Goal: Task Accomplishment & Management: Use online tool/utility

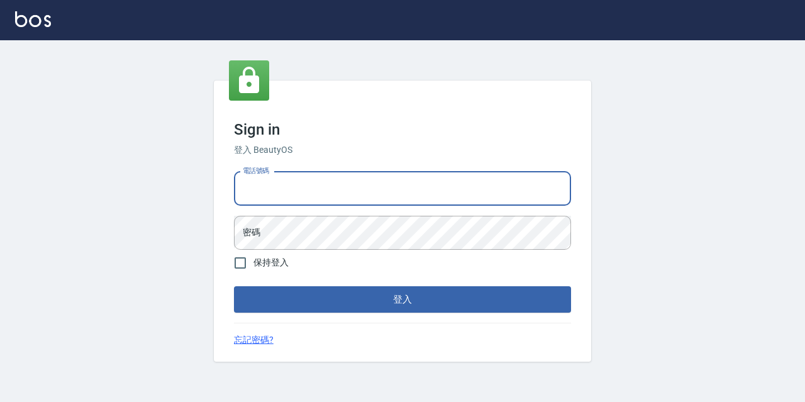
click at [401, 189] on input "電話號碼" at bounding box center [402, 189] width 337 height 34
type input "0977888999"
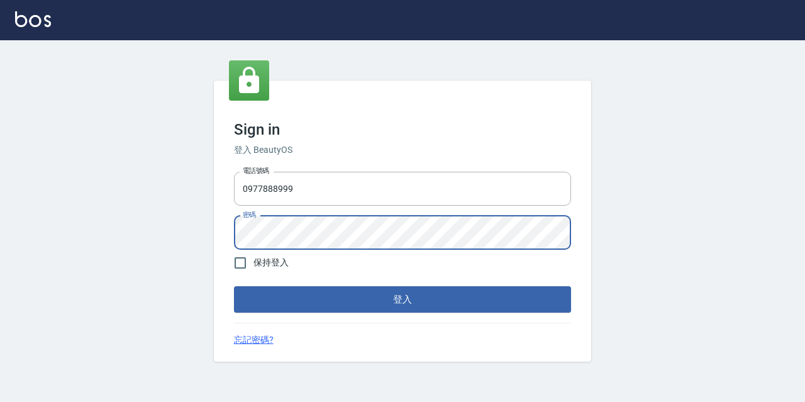
click at [234, 286] on button "登入" at bounding box center [402, 299] width 337 height 26
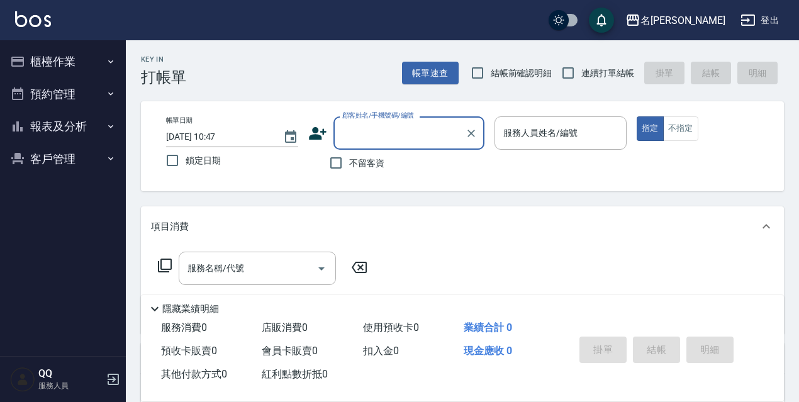
click at [82, 62] on button "櫃檯作業" at bounding box center [63, 61] width 116 height 33
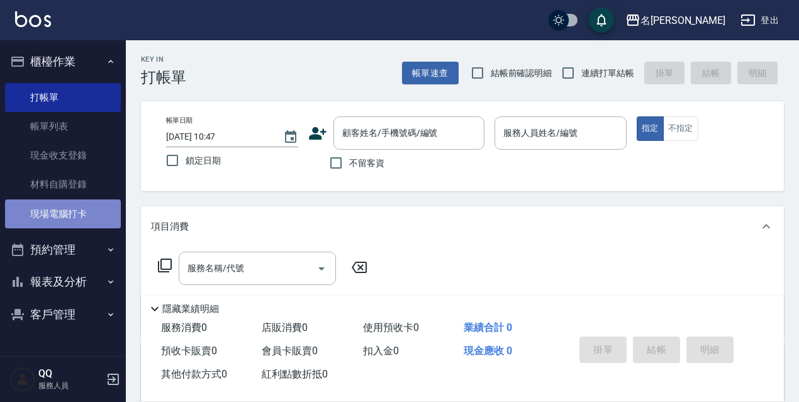
click at [56, 204] on link "現場電腦打卡" at bounding box center [63, 213] width 116 height 29
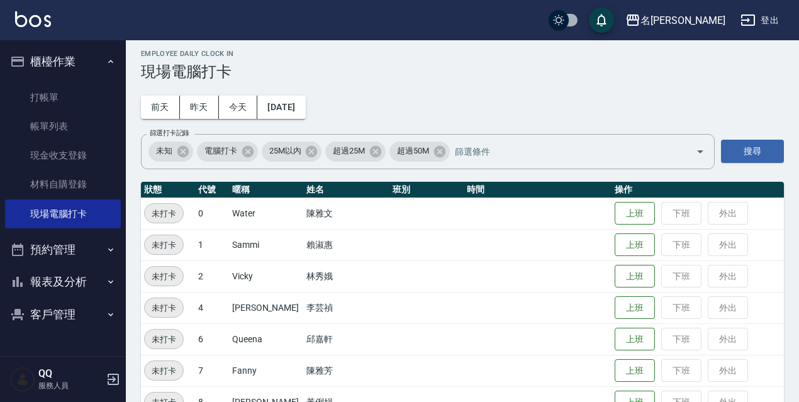
scroll to position [257, 0]
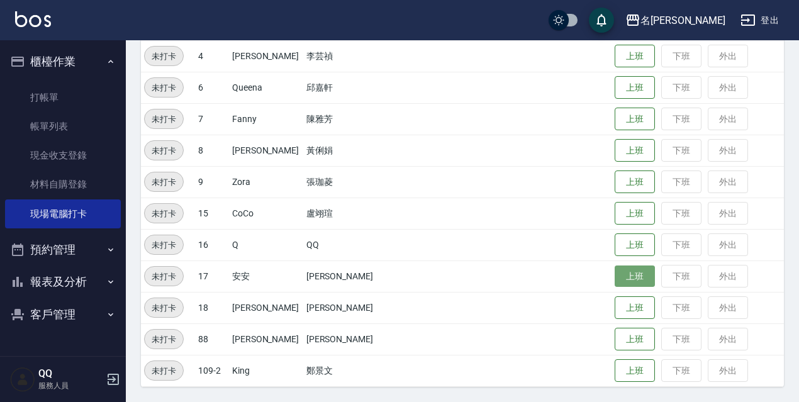
click at [620, 277] on button "上班" at bounding box center [634, 276] width 40 height 22
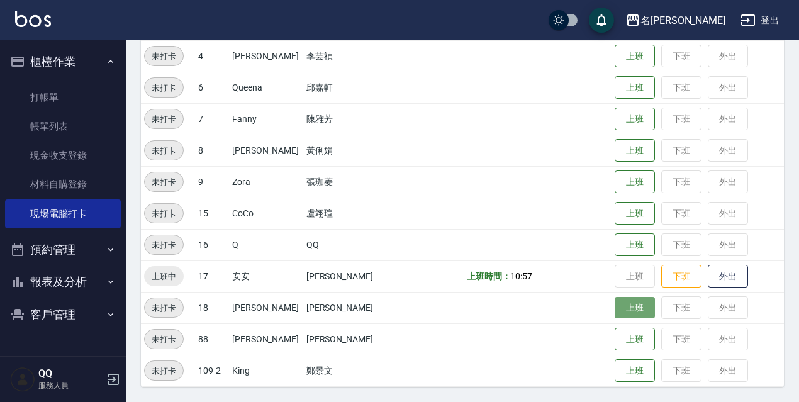
click at [624, 310] on button "上班" at bounding box center [634, 308] width 40 height 22
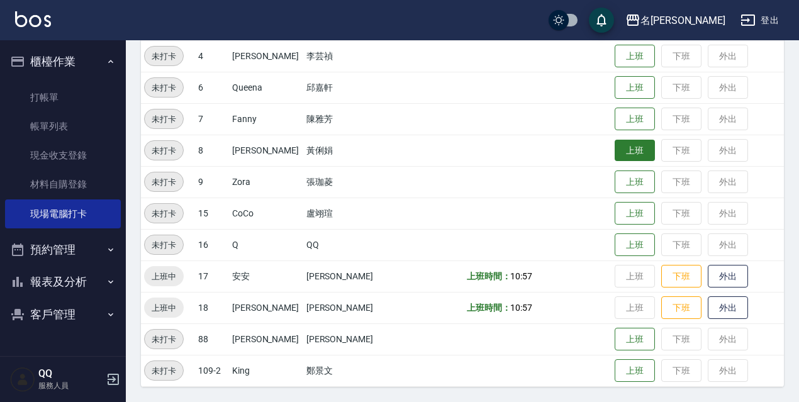
click at [626, 158] on button "上班" at bounding box center [634, 151] width 40 height 22
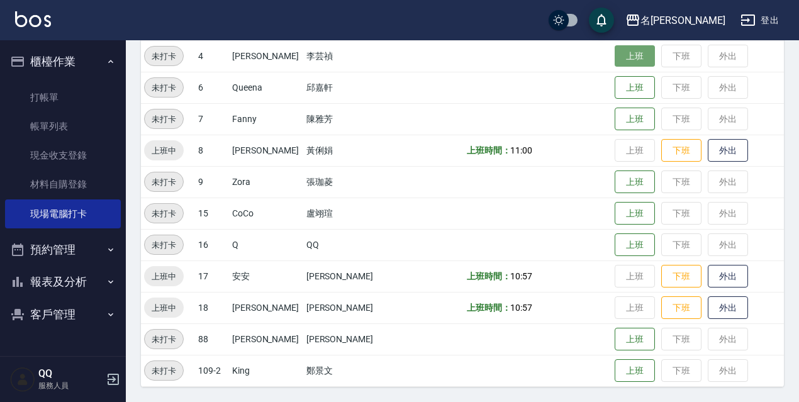
click at [614, 59] on button "上班" at bounding box center [634, 56] width 40 height 22
